Goal: Task Accomplishment & Management: Manage account settings

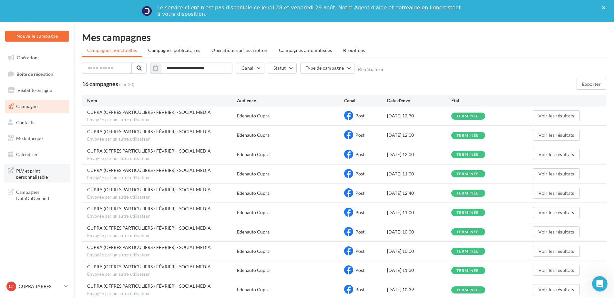
click at [33, 173] on span "PLV et print personnalisable" at bounding box center [41, 174] width 50 height 14
click at [40, 288] on p "CUPRA TARBES" at bounding box center [40, 286] width 43 height 6
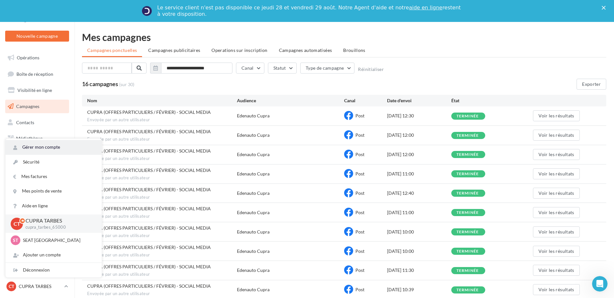
click at [45, 146] on link "Gérer mon compte" at bounding box center [53, 147] width 96 height 15
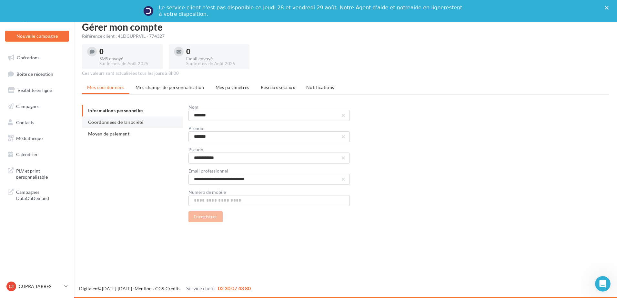
click at [147, 119] on li "Coordonnées de la société" at bounding box center [132, 122] width 101 height 12
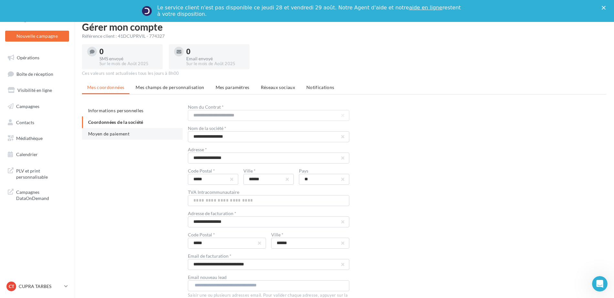
click at [118, 135] on span "Moyen de paiement" at bounding box center [108, 133] width 41 height 5
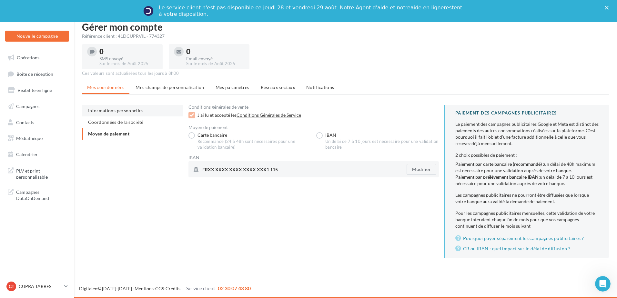
click at [110, 110] on span "Informations personnelles" at bounding box center [116, 110] width 56 height 5
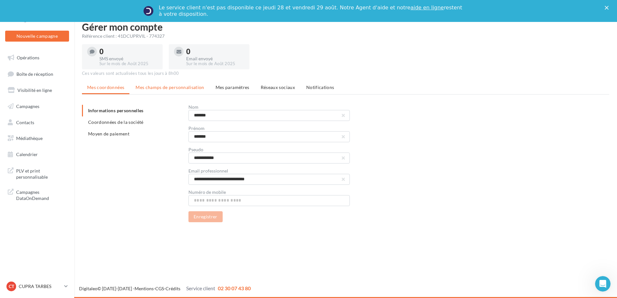
click at [179, 84] on li "Mes champs de personnalisation" at bounding box center [169, 88] width 79 height 12
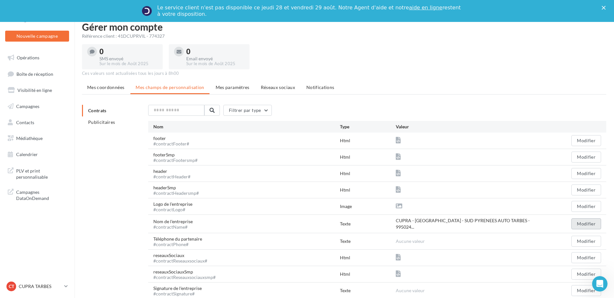
click at [590, 222] on button "Modifier" at bounding box center [586, 223] width 30 height 11
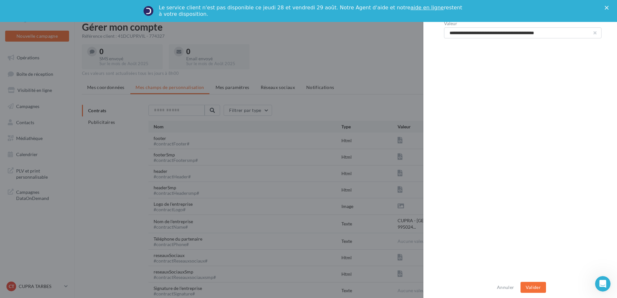
click at [594, 33] on button "button" at bounding box center [595, 33] width 3 height 3
type input "**********"
click at [531, 286] on button "Valider" at bounding box center [532, 287] width 25 height 11
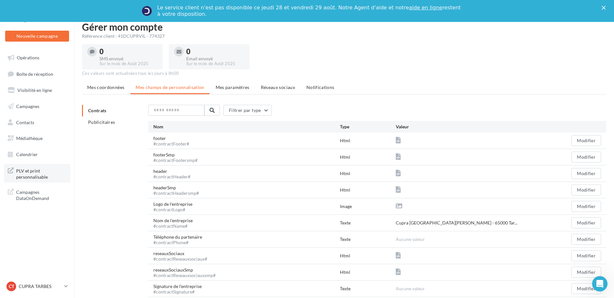
click at [28, 175] on span "PLV et print personnalisable" at bounding box center [41, 174] width 50 height 14
